Goal: Task Accomplishment & Management: Manage account settings

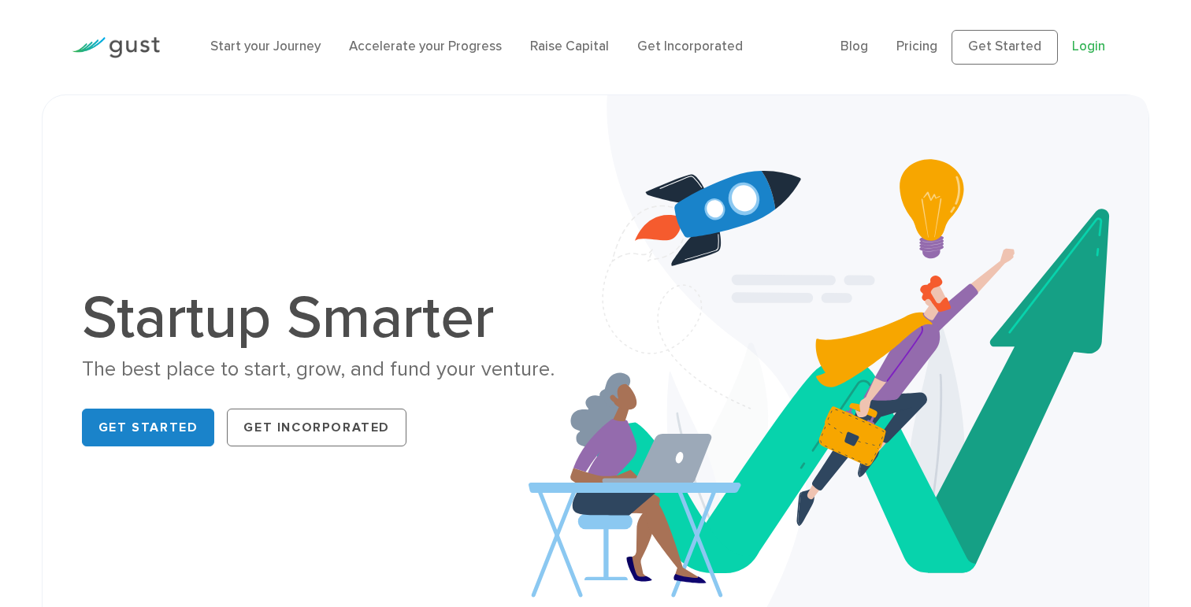
click at [1094, 47] on link "Login" at bounding box center [1088, 47] width 33 height 16
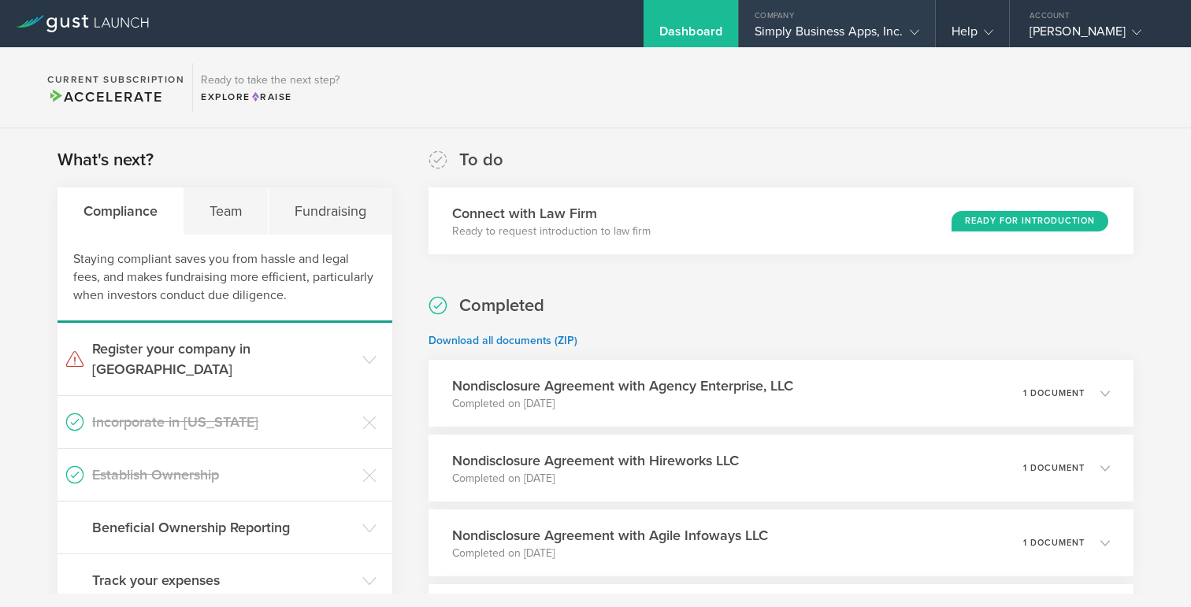
click at [871, 35] on div "Simply Business Apps, Inc." at bounding box center [837, 36] width 165 height 24
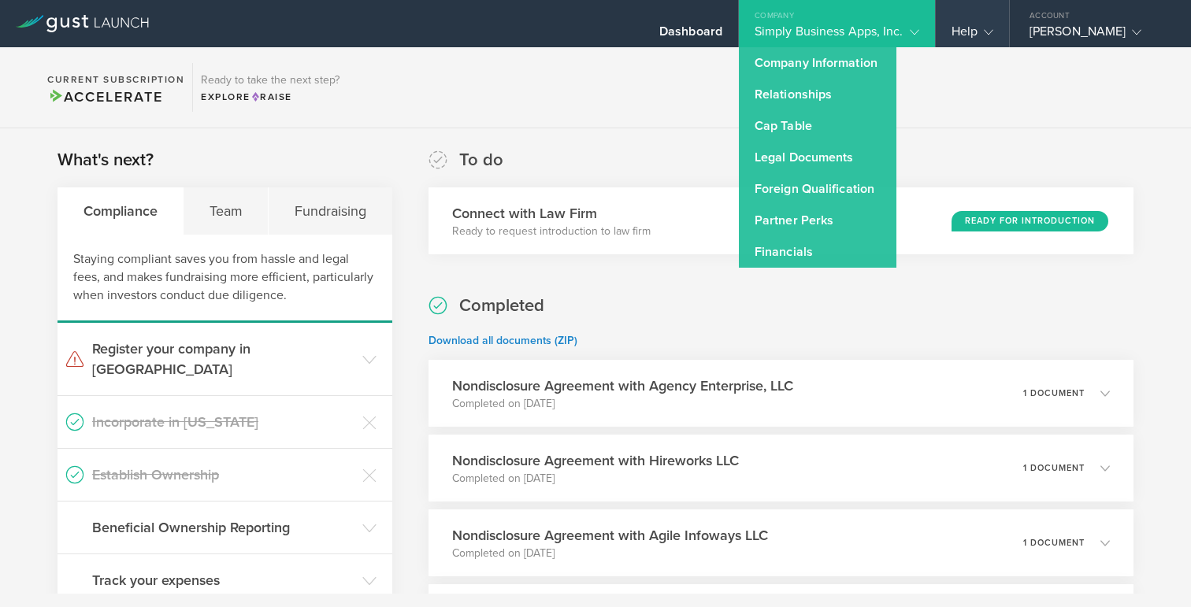
click at [981, 35] on gust-icon at bounding box center [986, 32] width 16 height 16
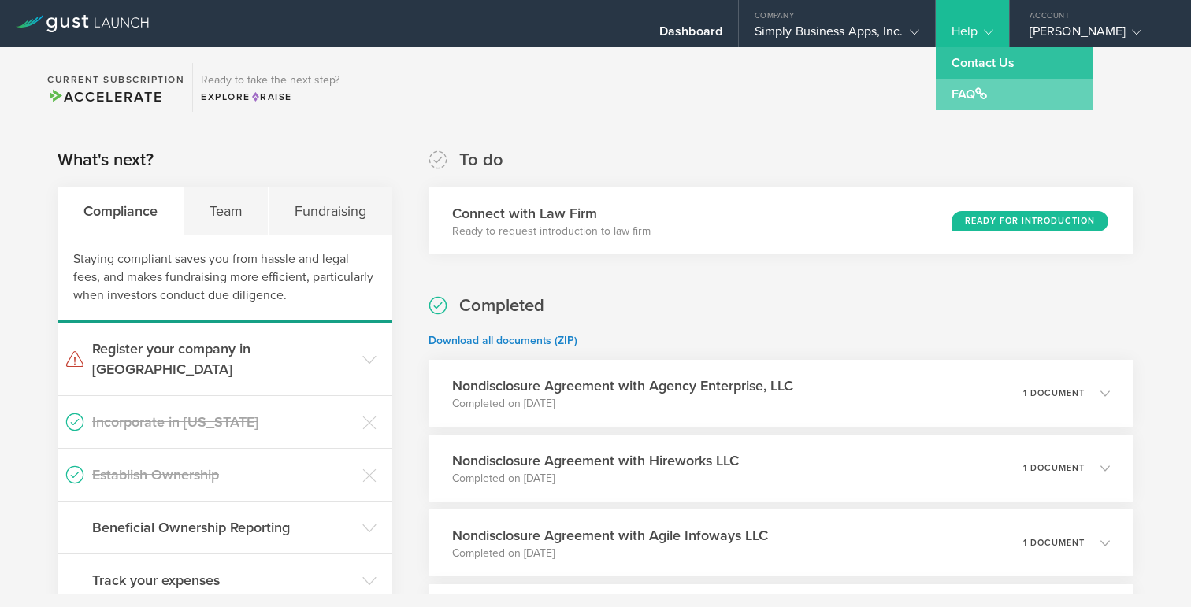
click at [960, 91] on link "FAQ" at bounding box center [1015, 95] width 158 height 32
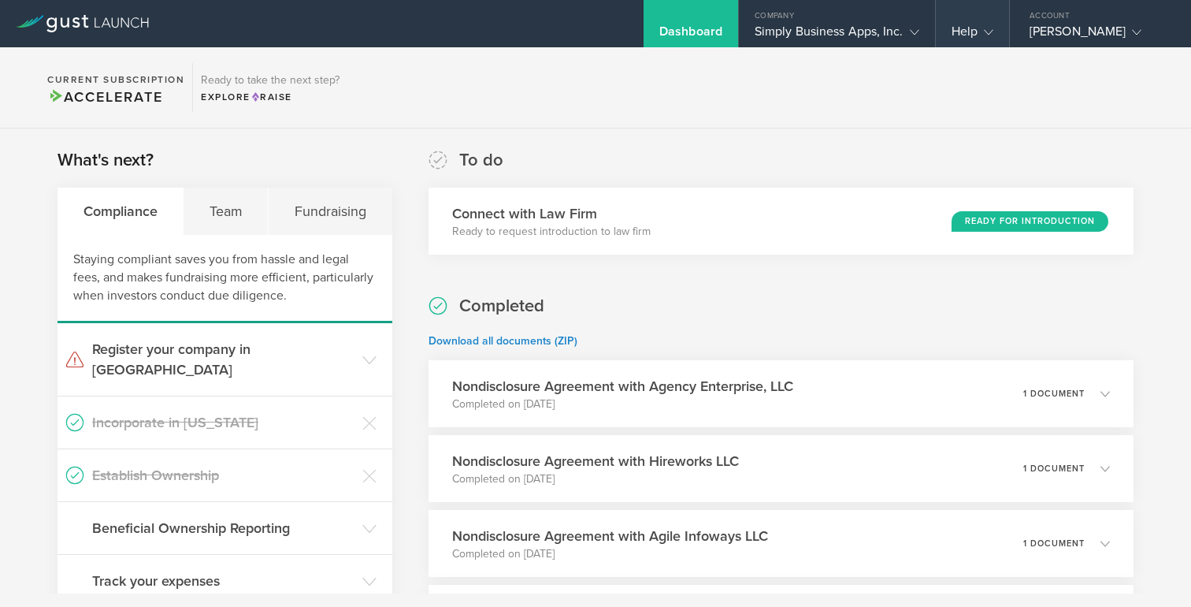
click at [972, 36] on div "Help" at bounding box center [973, 36] width 42 height 24
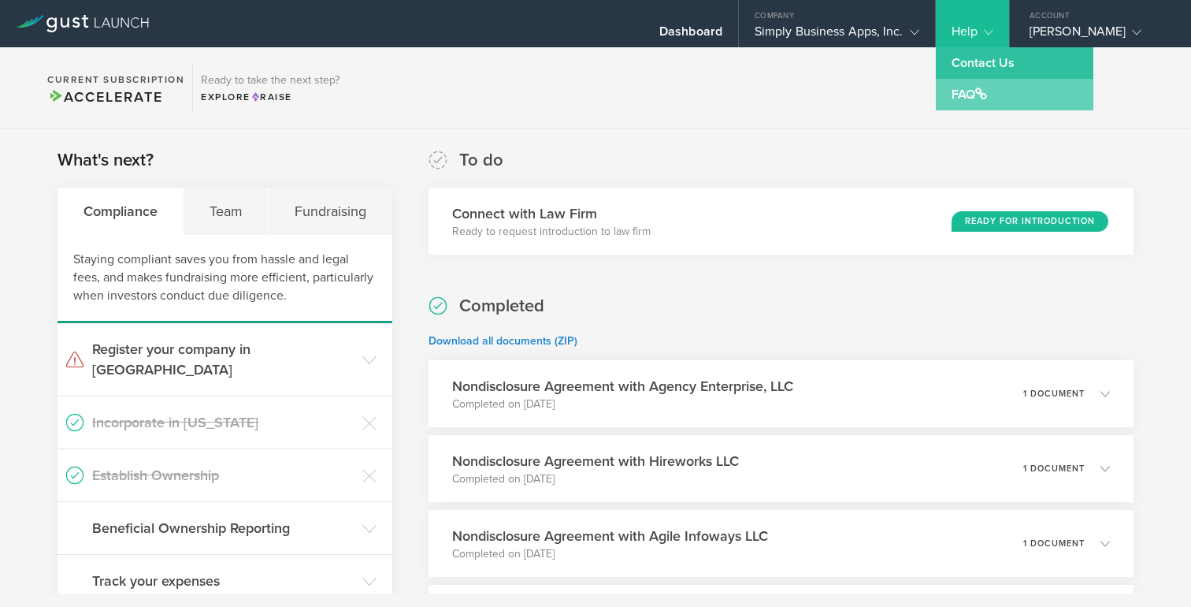
click at [960, 89] on link "FAQ" at bounding box center [1015, 95] width 158 height 32
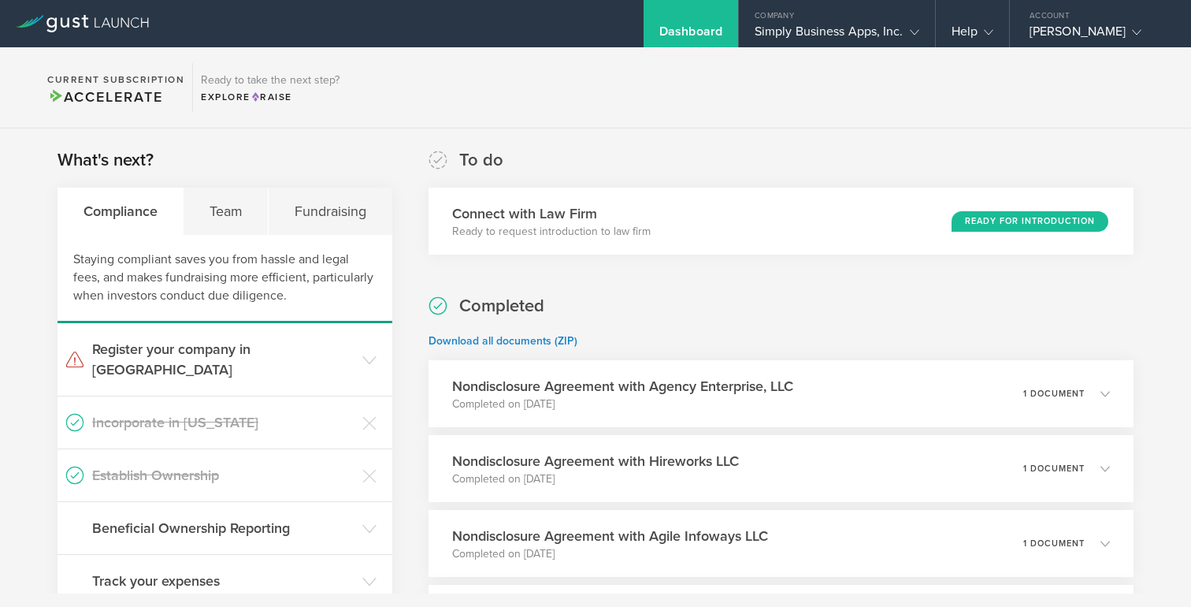
click at [694, 30] on div "Dashboard" at bounding box center [690, 36] width 63 height 24
click at [137, 95] on span "Accelerate" at bounding box center [104, 96] width 115 height 17
click at [125, 98] on span "Accelerate" at bounding box center [104, 96] width 115 height 17
click at [125, 80] on h2 "Current Subscription" at bounding box center [115, 79] width 137 height 9
click at [105, 18] on icon at bounding box center [82, 23] width 133 height 17
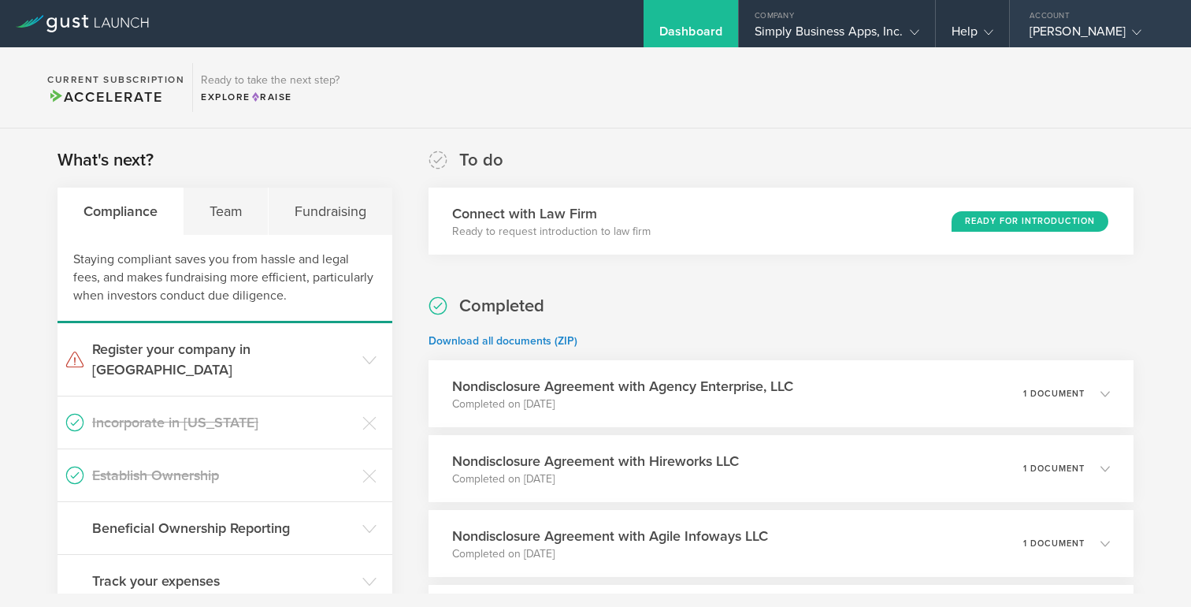
click at [1090, 34] on div "Andres G. Cook" at bounding box center [1097, 36] width 134 height 24
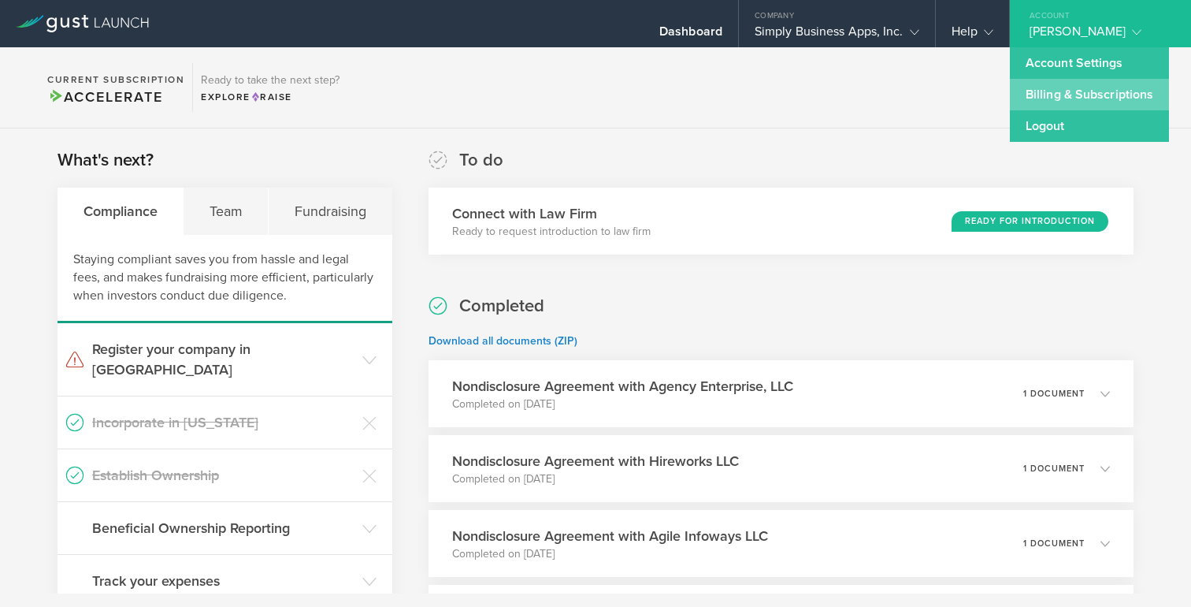
click at [1069, 90] on link "Billing & Subscriptions" at bounding box center [1089, 95] width 159 height 32
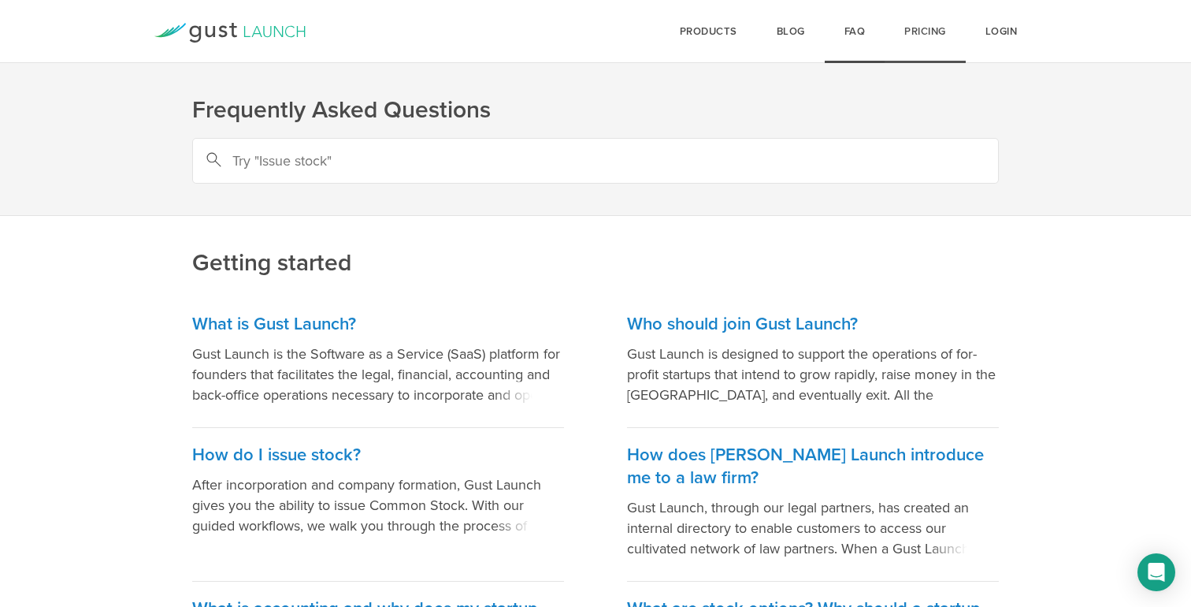
click at [920, 38] on link "Pricing" at bounding box center [925, 31] width 81 height 63
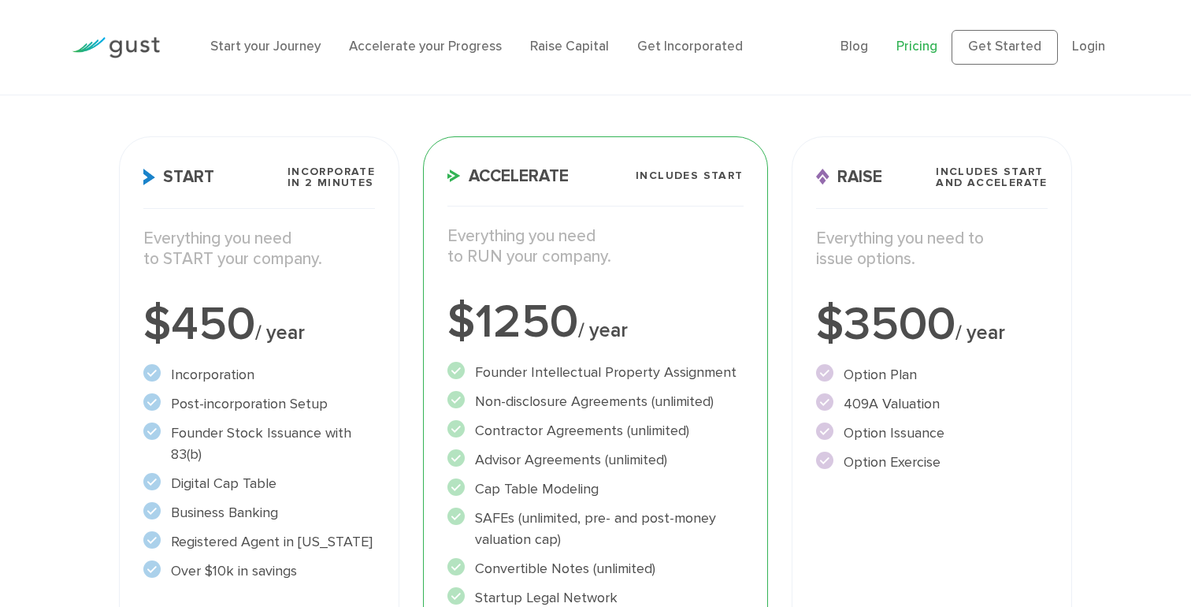
scroll to position [206, 0]
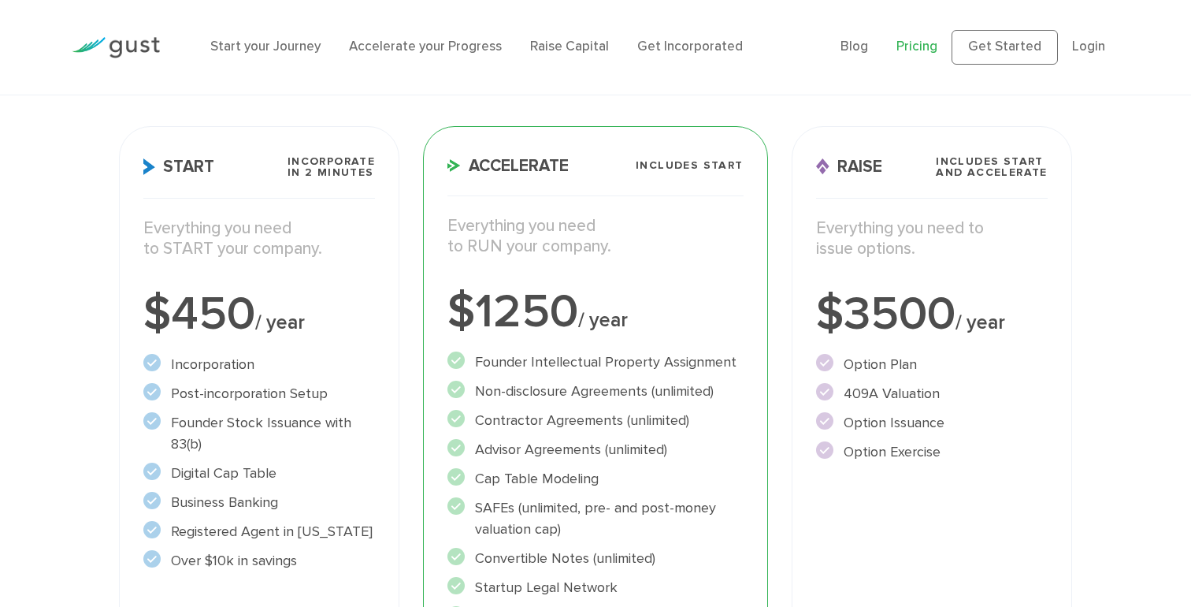
click at [258, 341] on div "Start Incorporate in 2 Minutes Everything you need to START your company. $450 …" at bounding box center [259, 463] width 280 height 674
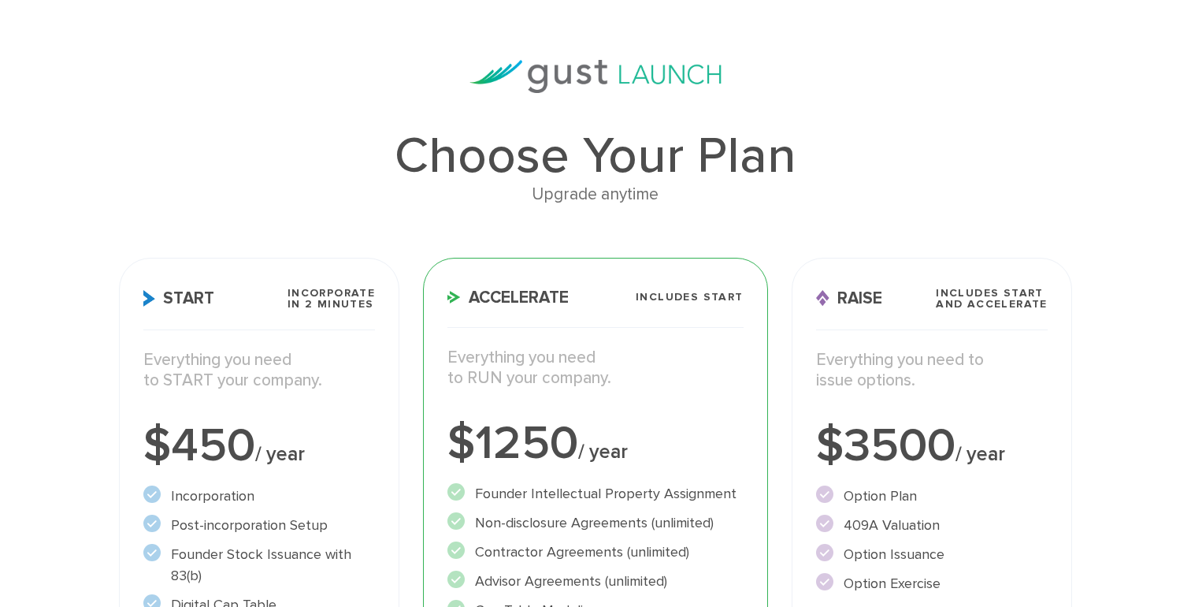
scroll to position [0, 0]
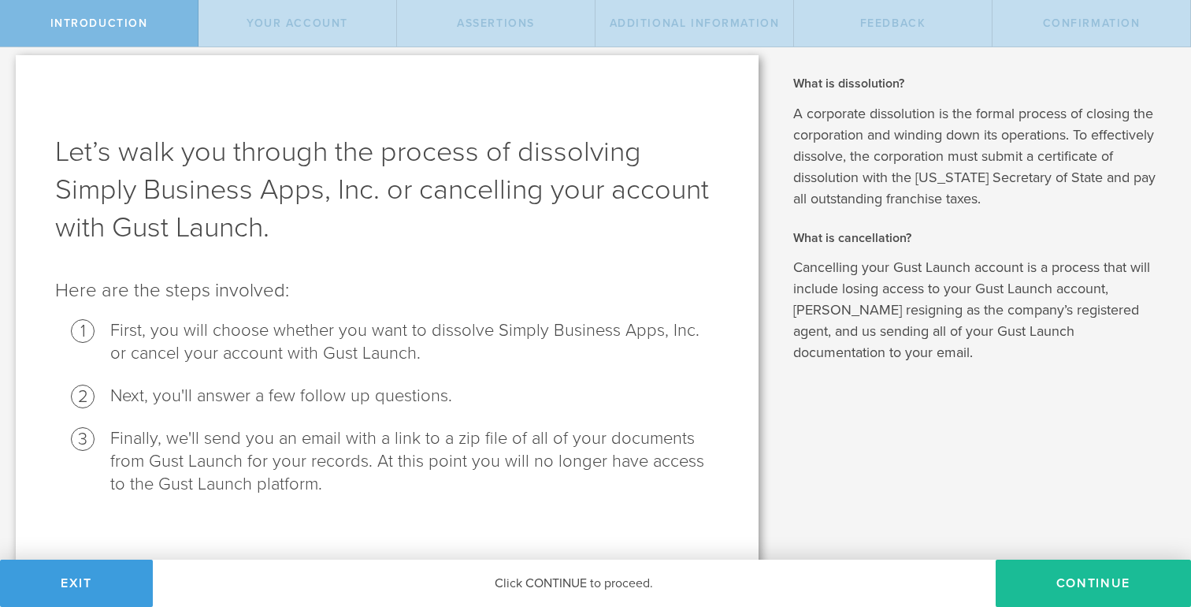
scroll to position [4, 0]
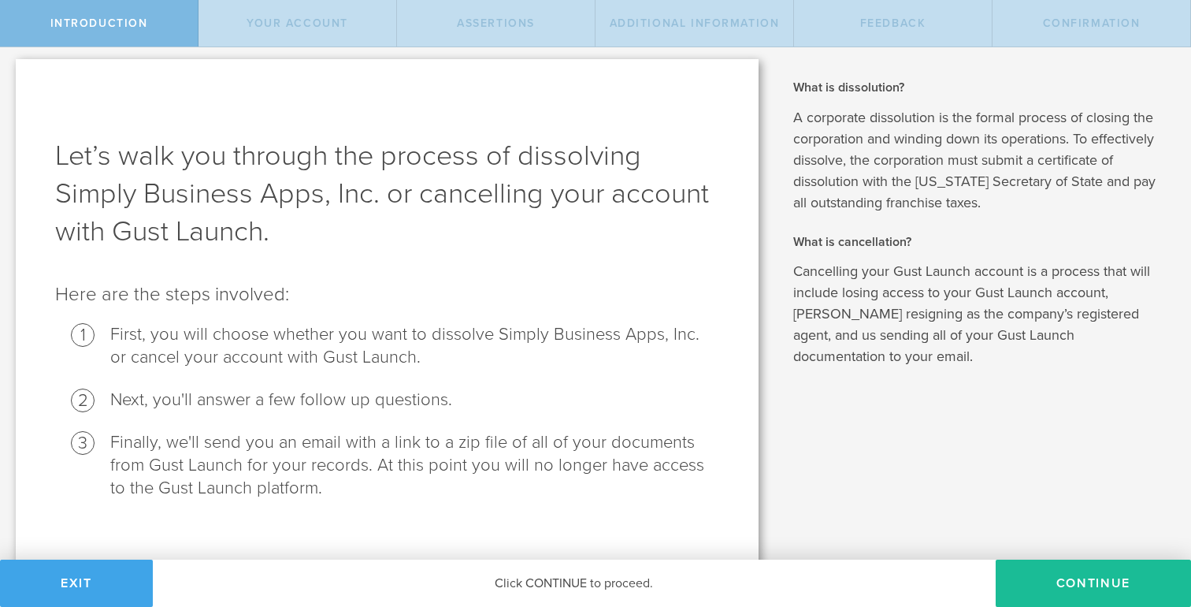
click at [91, 588] on button "Exit" at bounding box center [76, 582] width 153 height 47
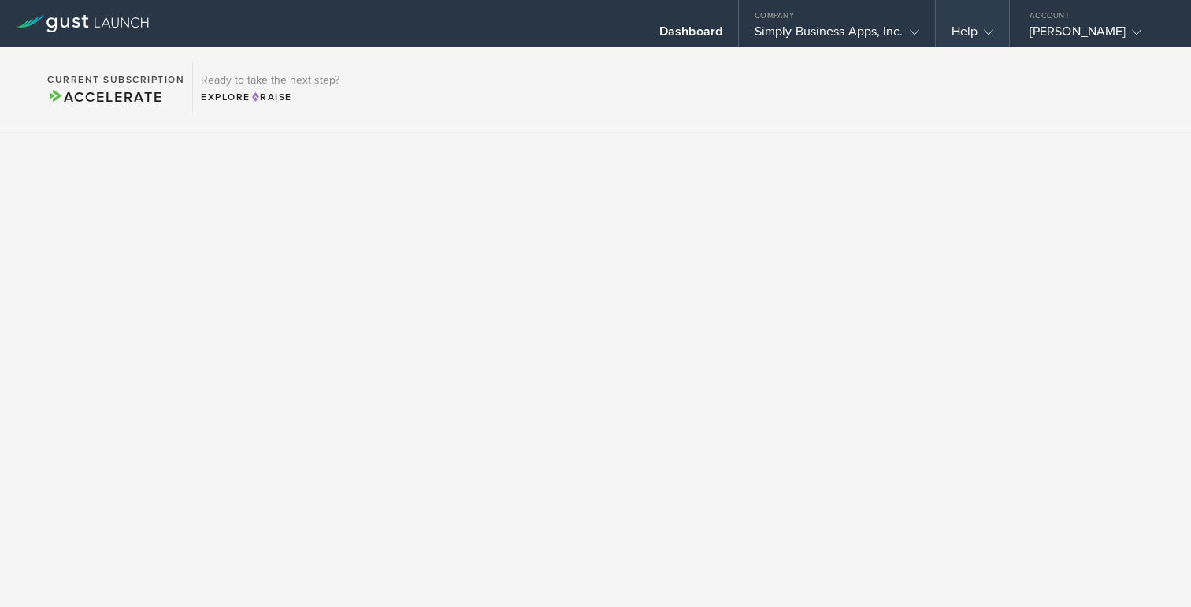
click at [958, 38] on div "Help" at bounding box center [973, 36] width 42 height 24
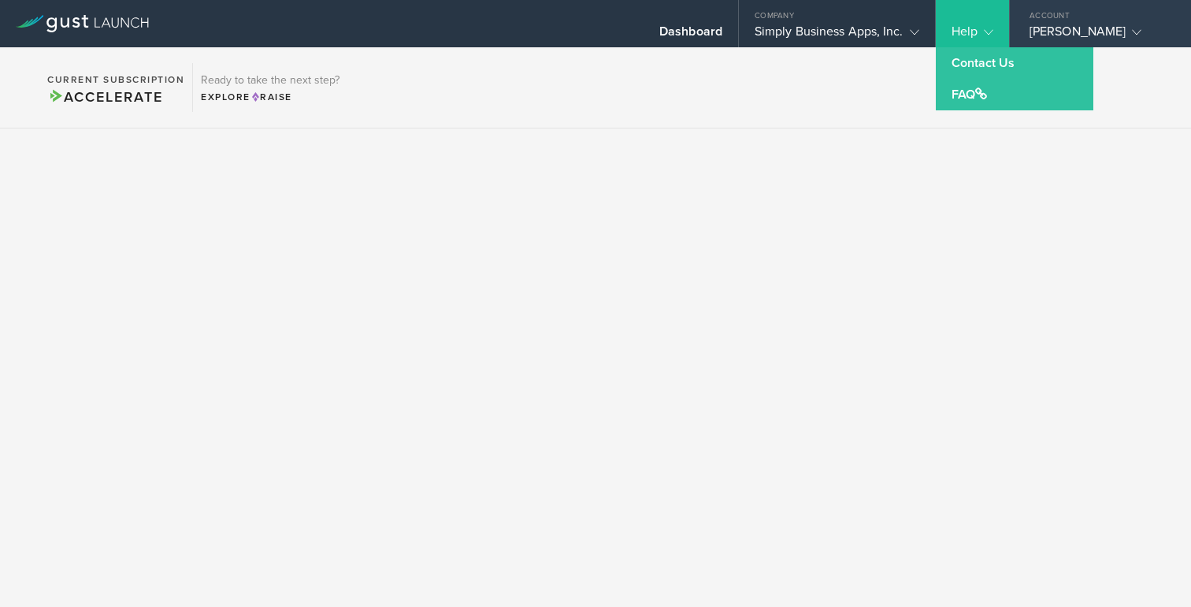
click at [1097, 29] on div "Andres G. Cook" at bounding box center [1097, 36] width 134 height 24
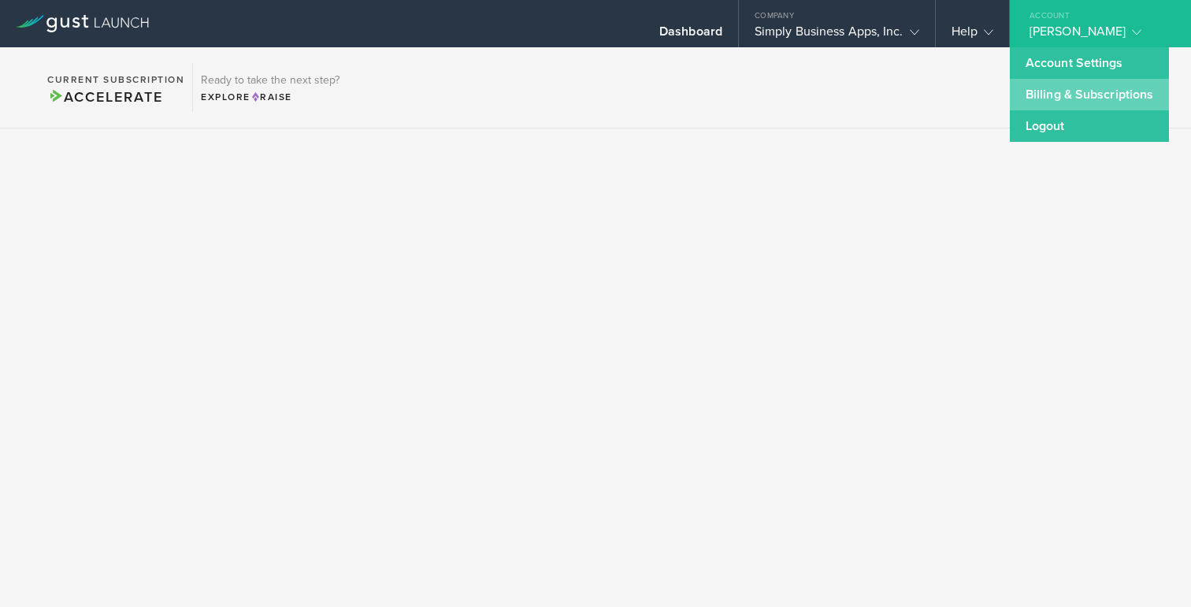
click at [1079, 91] on link "Billing & Subscriptions" at bounding box center [1089, 95] width 159 height 32
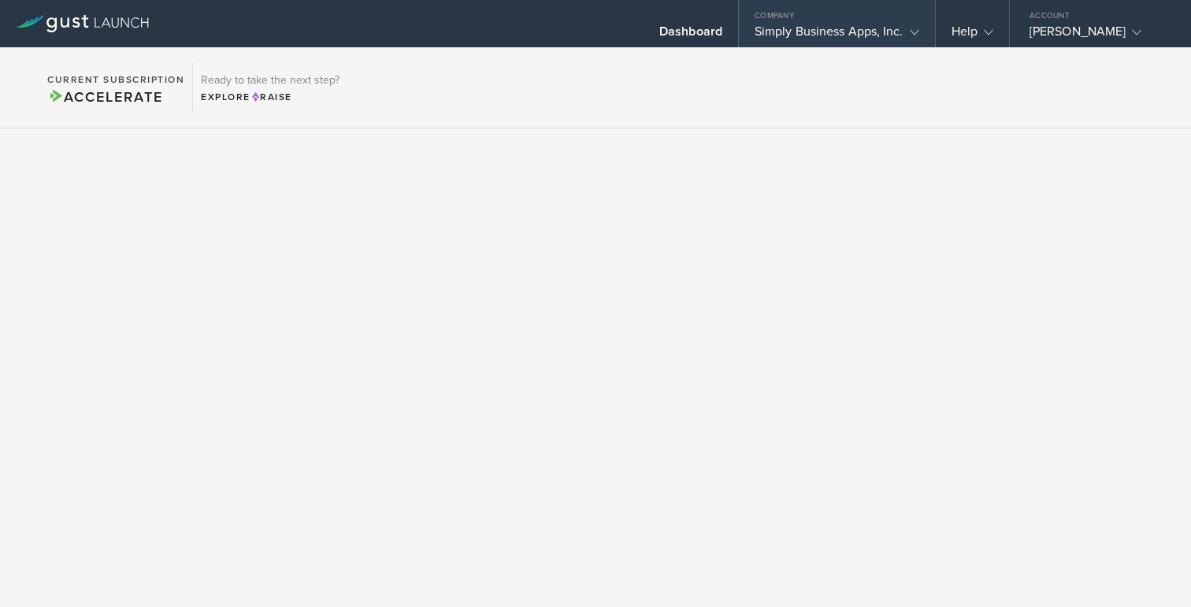
click at [808, 43] on div "Simply Business Apps, Inc." at bounding box center [837, 36] width 165 height 24
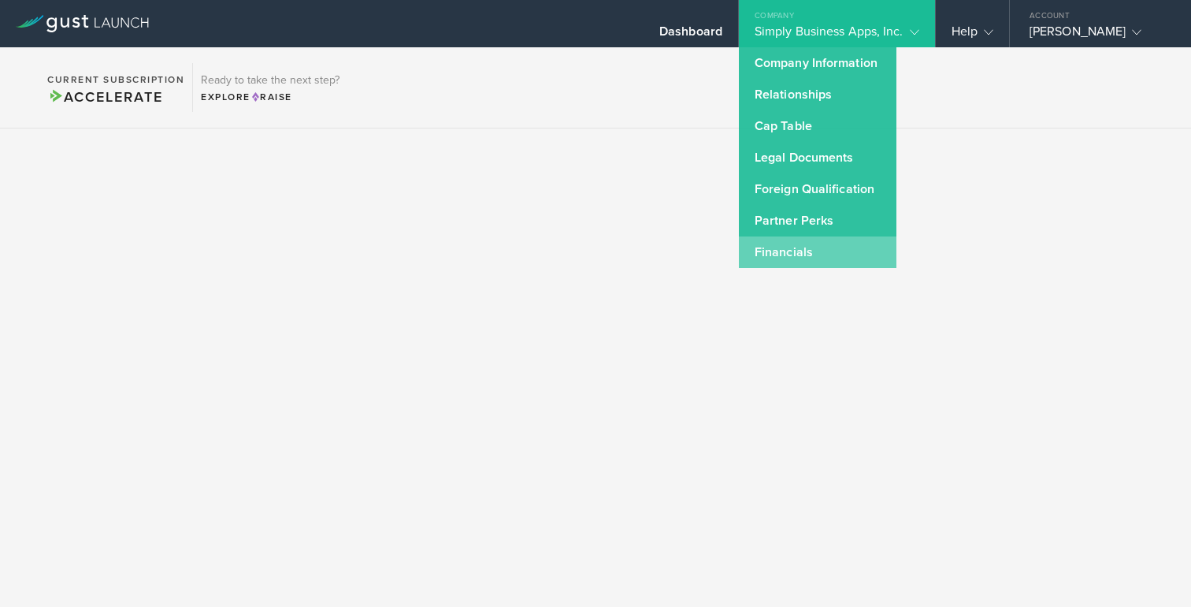
click at [778, 247] on link "Financials" at bounding box center [818, 252] width 158 height 32
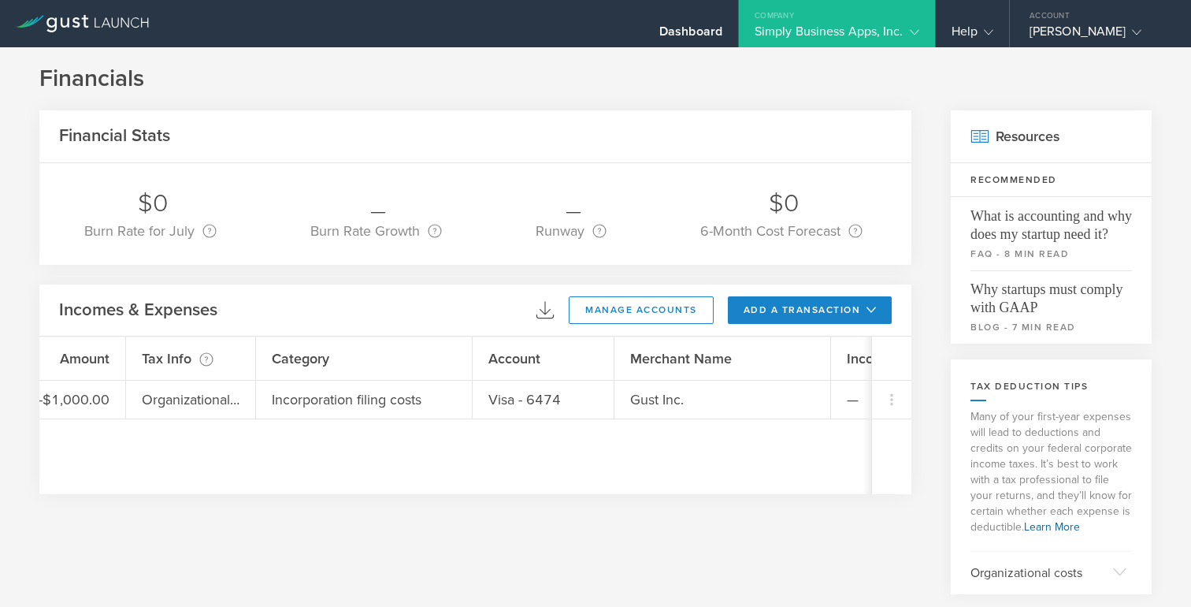
scroll to position [0, 373]
drag, startPoint x: 382, startPoint y: 488, endPoint x: 579, endPoint y: 488, distance: 197.0
click at [580, 488] on div "Date Description Amount Tax Info This column flags expenses that might offer ta…" at bounding box center [455, 415] width 832 height 158
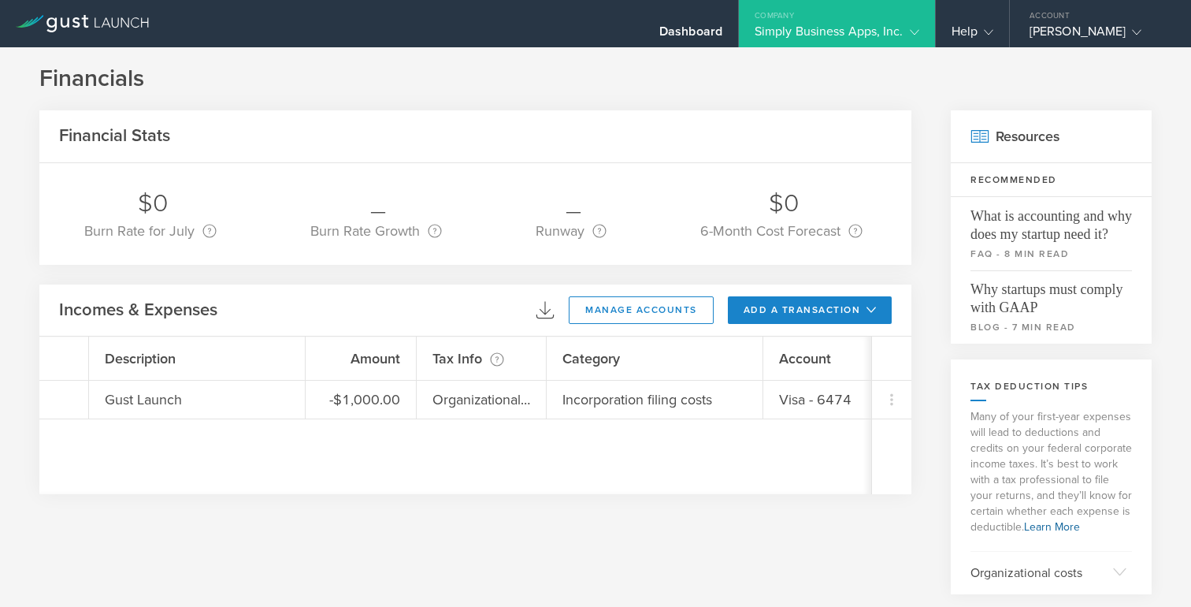
scroll to position [0, 15]
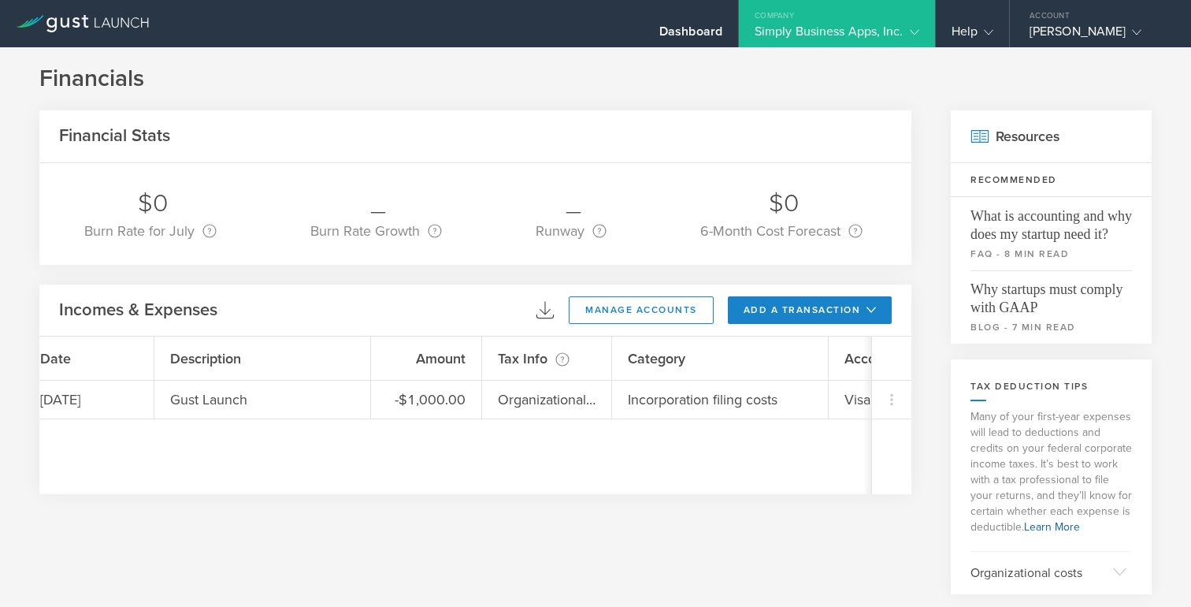
click at [763, 127] on div "Financial Stats" at bounding box center [475, 136] width 872 height 53
click at [973, 24] on div "Help" at bounding box center [973, 36] width 42 height 24
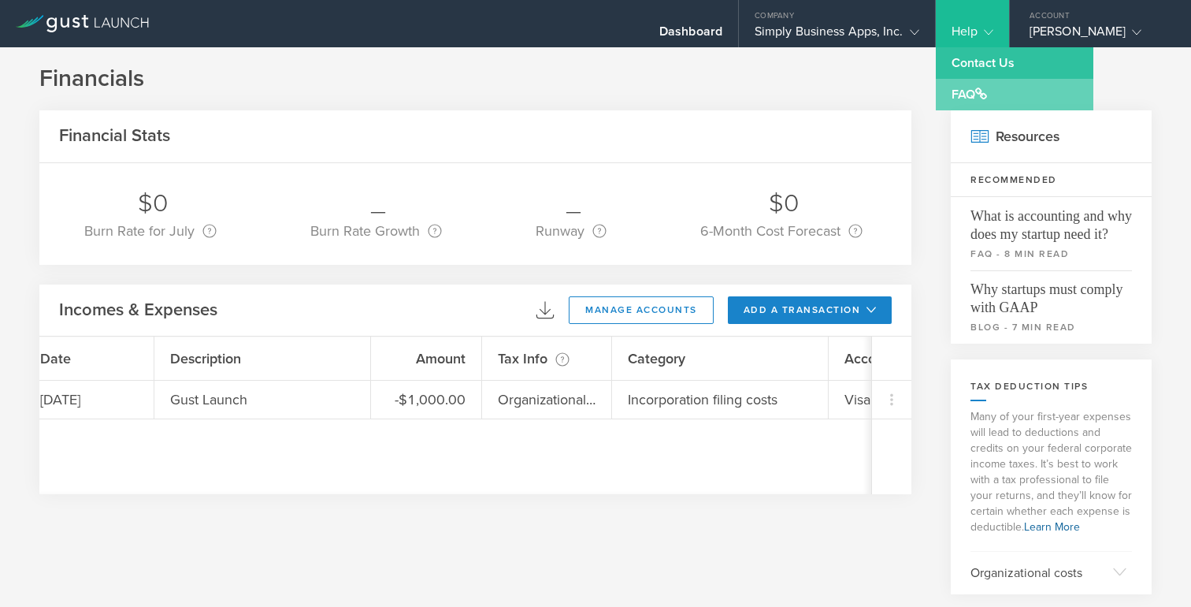
click at [966, 90] on link "FAQ" at bounding box center [1015, 95] width 158 height 32
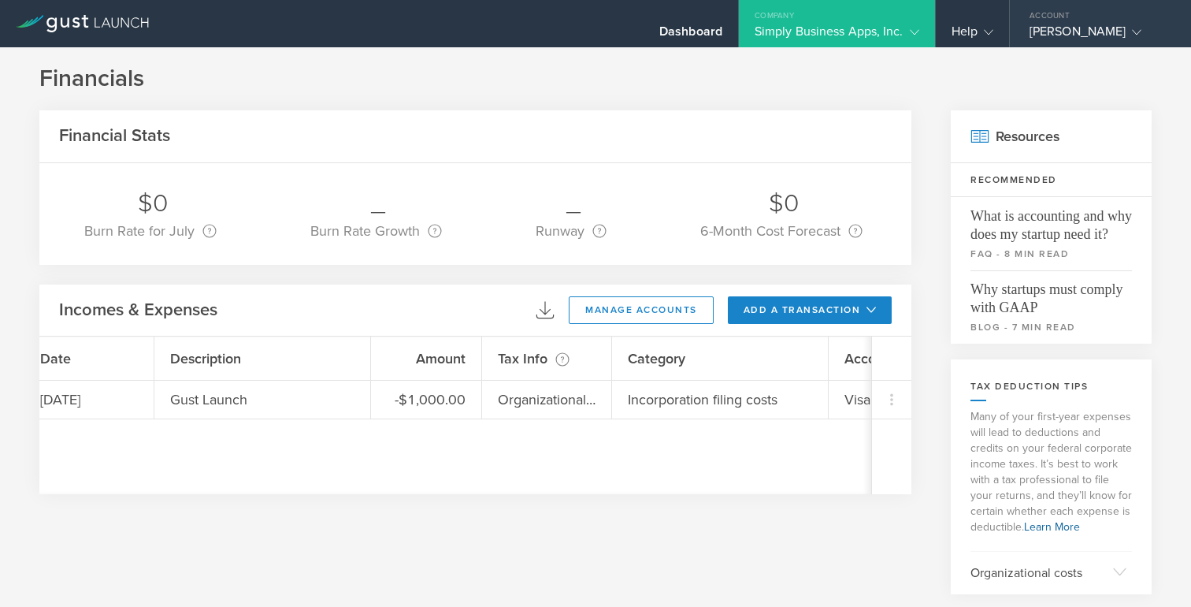
click at [1075, 18] on div "Account" at bounding box center [1100, 12] width 181 height 24
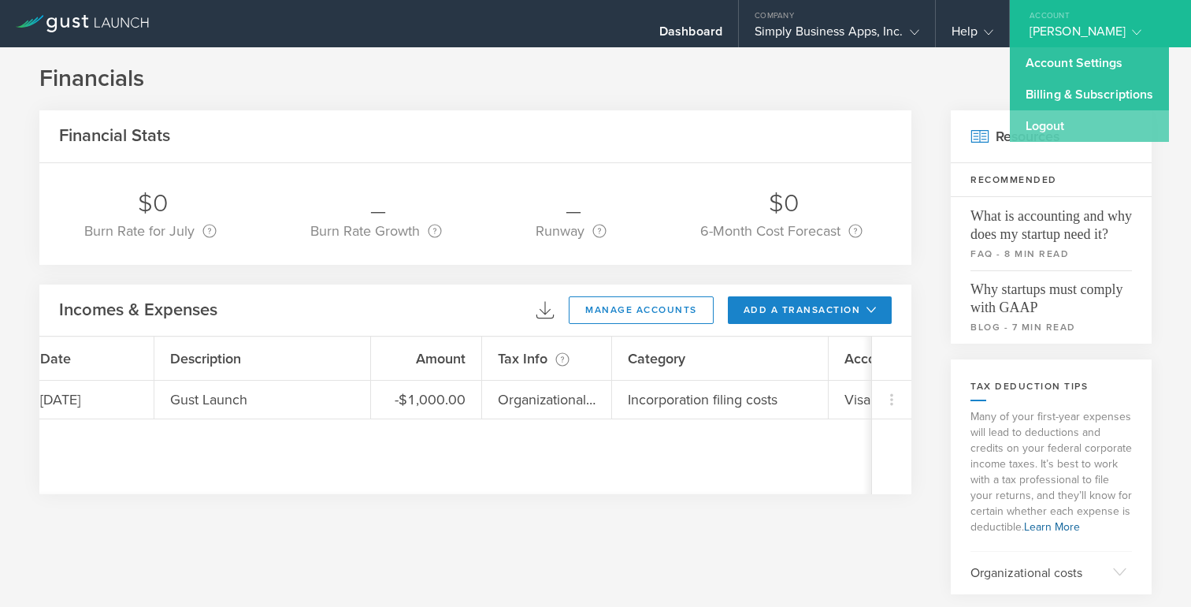
click at [1053, 125] on link "Logout" at bounding box center [1089, 126] width 159 height 32
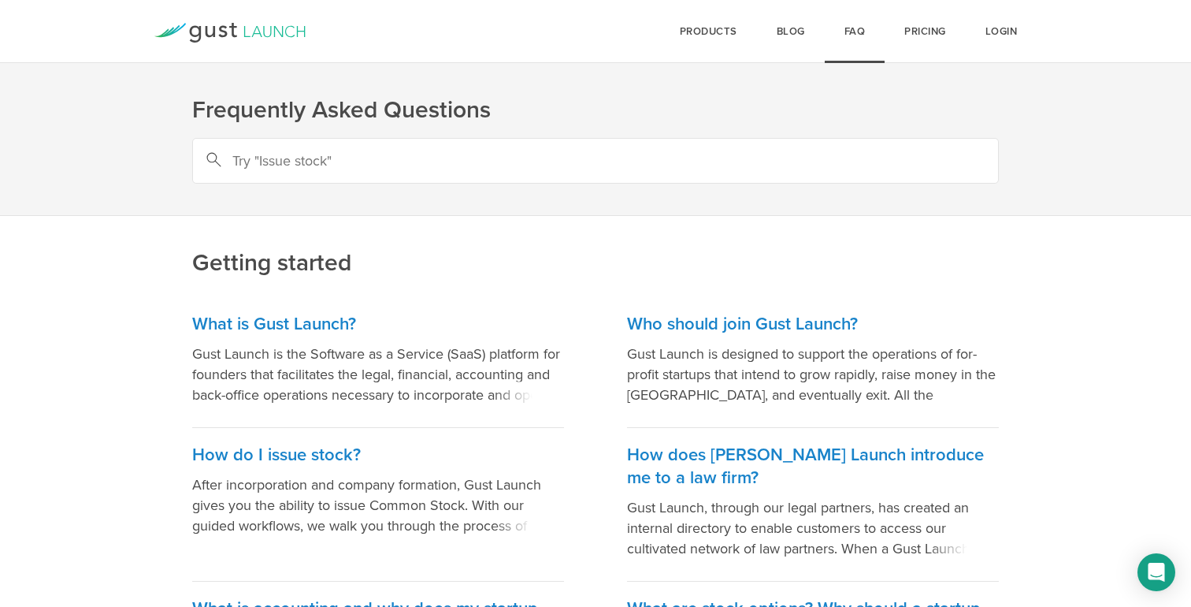
click at [675, 155] on input "text" at bounding box center [595, 161] width 807 height 46
click at [919, 34] on link "Pricing" at bounding box center [925, 31] width 81 height 63
